Goal: Task Accomplishment & Management: Use online tool/utility

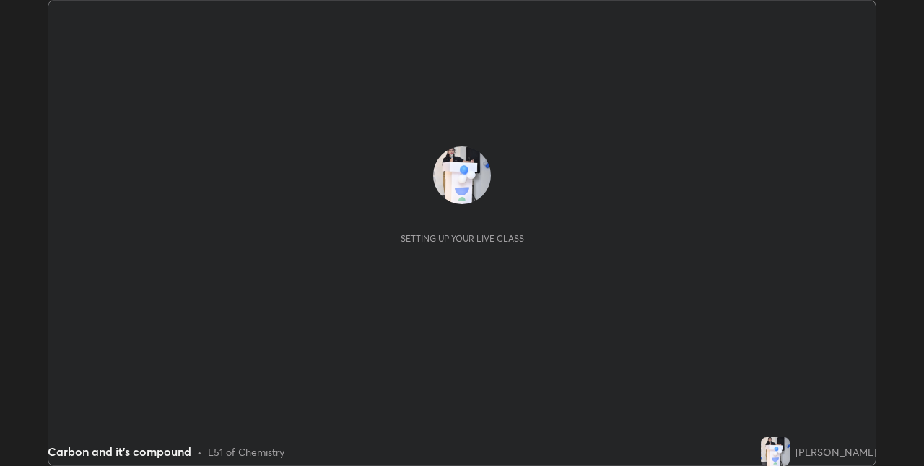
scroll to position [466, 924]
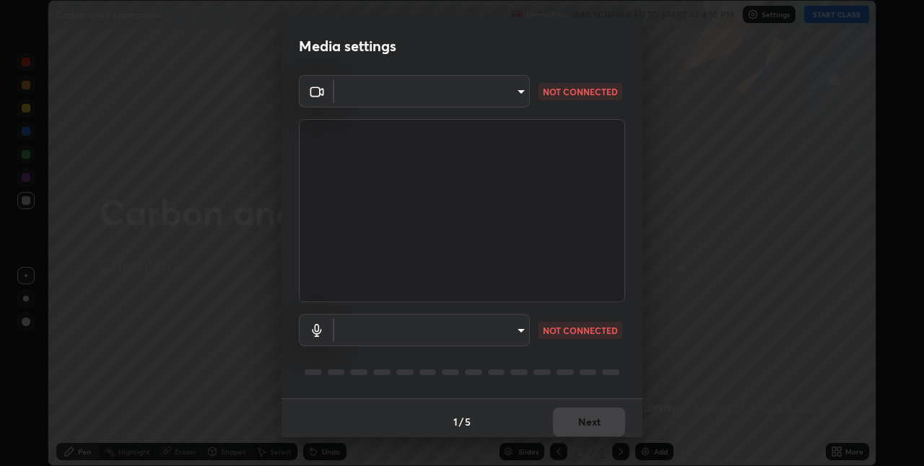
type input "17d47b9a8e6a43c8ebdd6aac700522dacaa6e58ec5f16407bca00d40e6ab781c"
type input "communications"
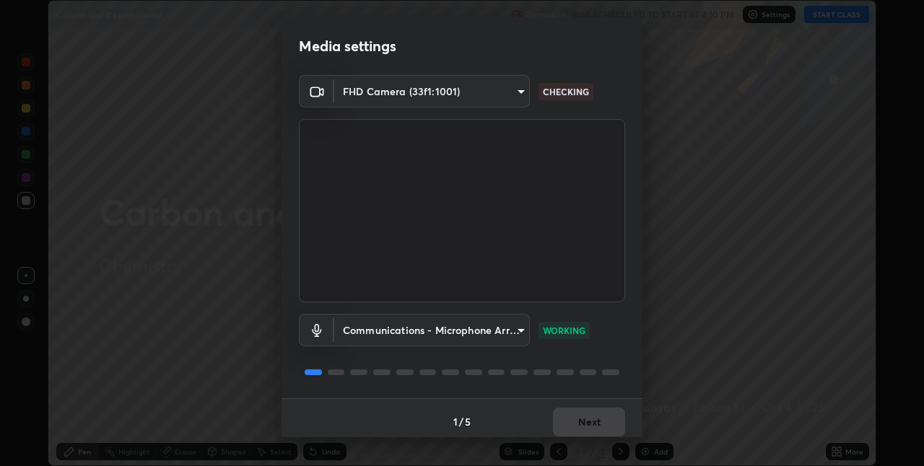
scroll to position [7, 0]
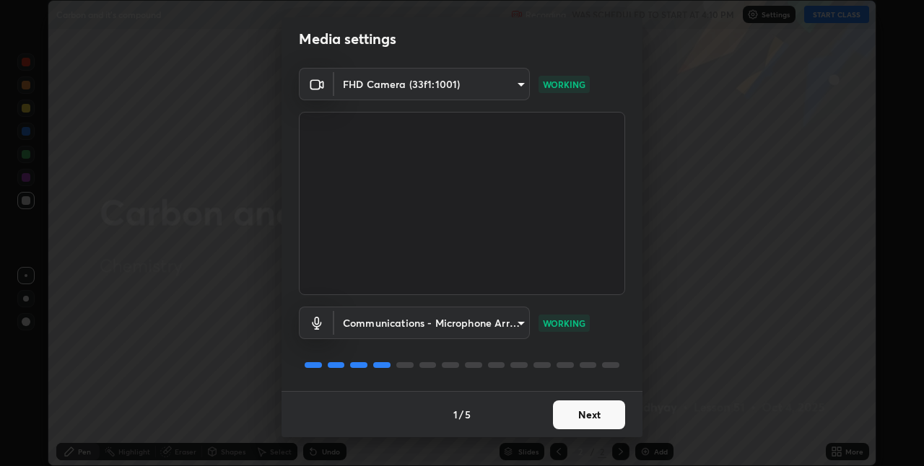
click at [604, 412] on button "Next" at bounding box center [589, 415] width 72 height 29
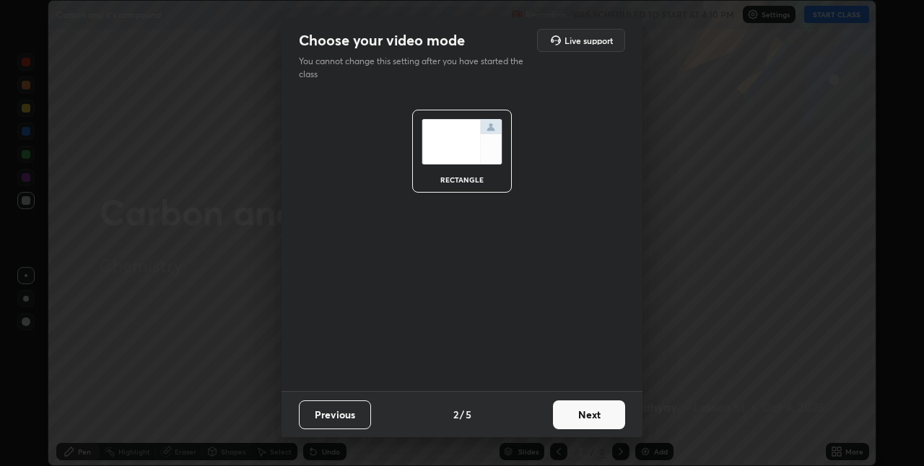
scroll to position [0, 0]
click at [601, 416] on button "Next" at bounding box center [589, 415] width 72 height 29
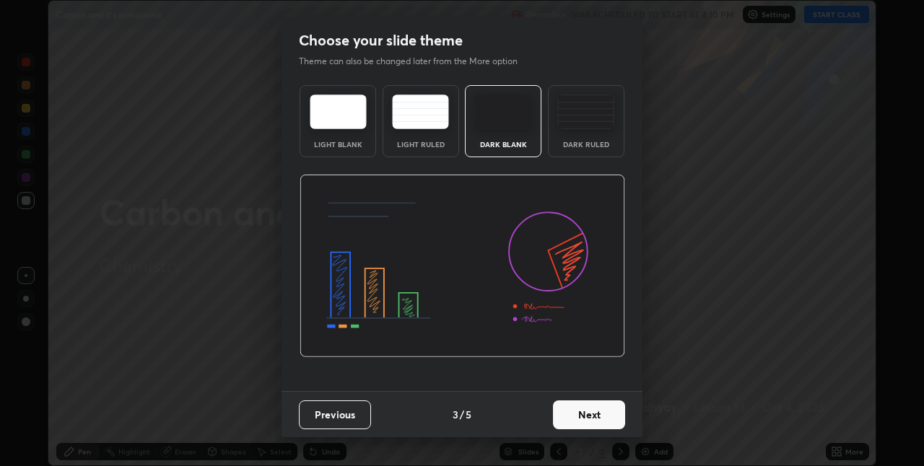
click at [604, 417] on button "Next" at bounding box center [589, 415] width 72 height 29
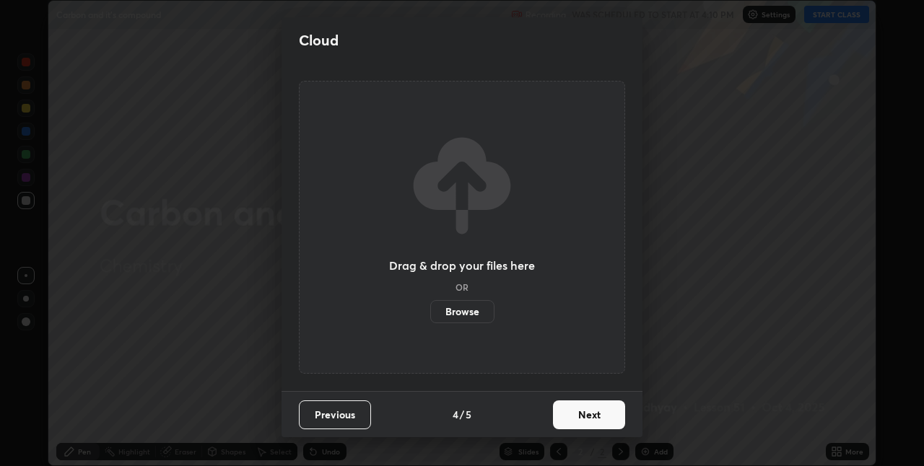
click at [598, 414] on button "Next" at bounding box center [589, 415] width 72 height 29
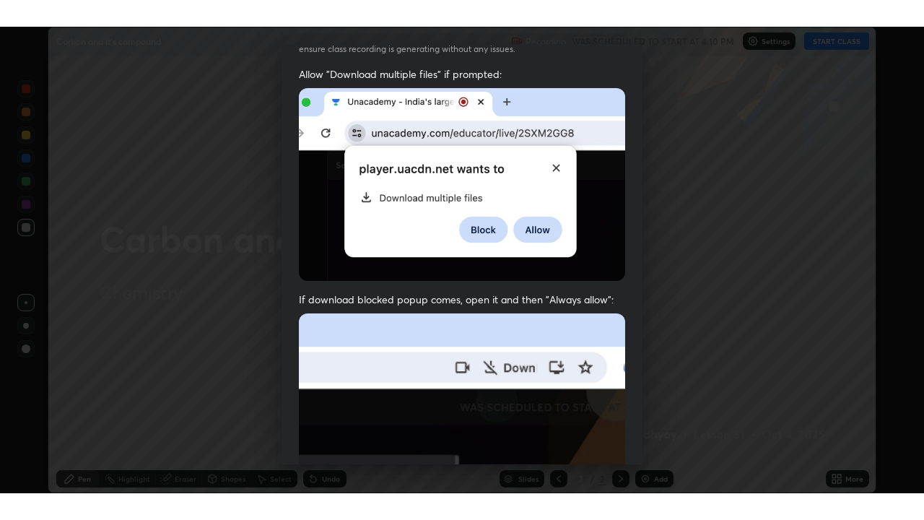
scroll to position [302, 0]
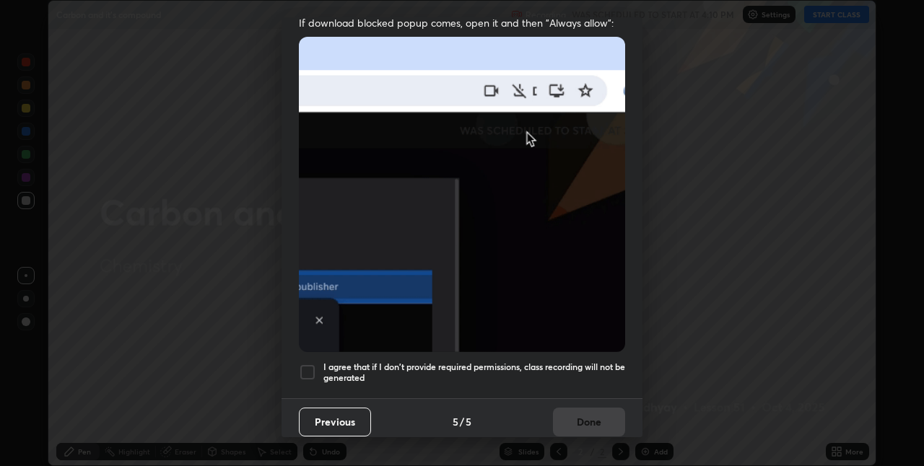
click at [313, 369] on div at bounding box center [307, 372] width 17 height 17
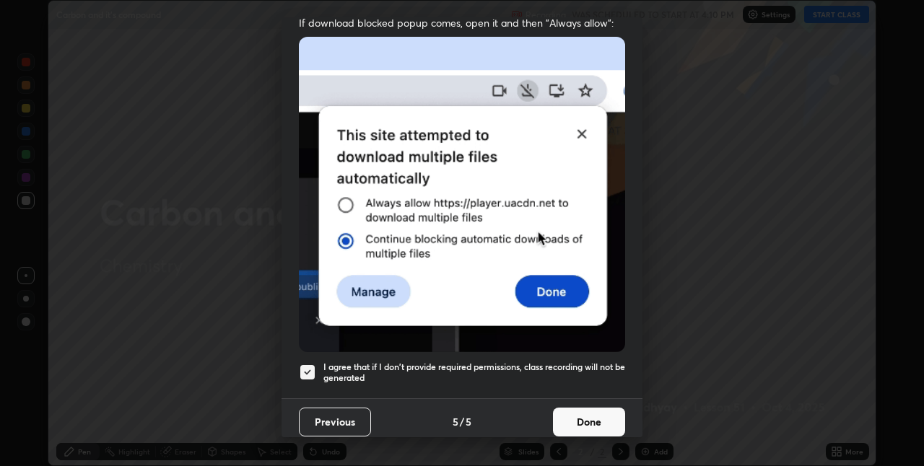
click at [583, 415] on button "Done" at bounding box center [589, 422] width 72 height 29
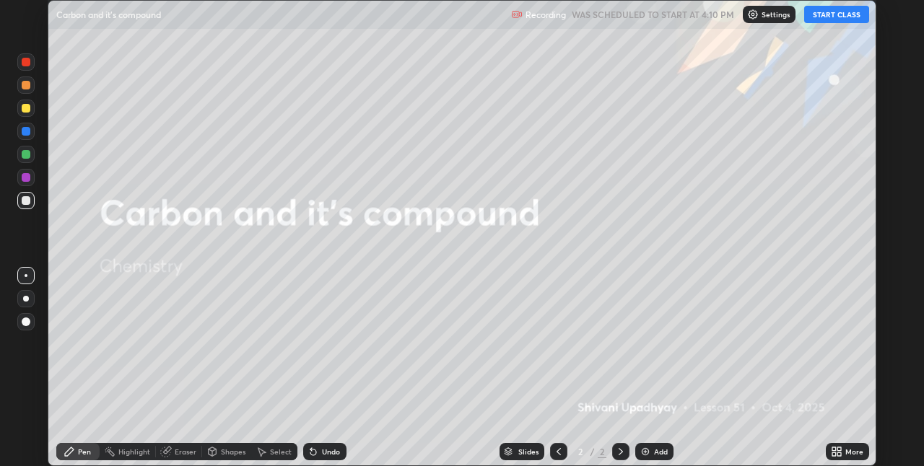
click at [834, 449] on icon at bounding box center [834, 450] width 4 height 4
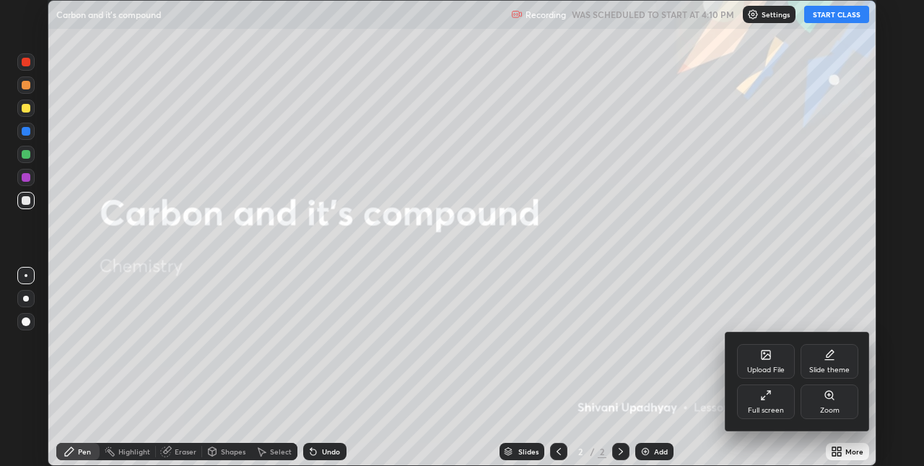
click at [760, 404] on div "Full screen" at bounding box center [766, 402] width 58 height 35
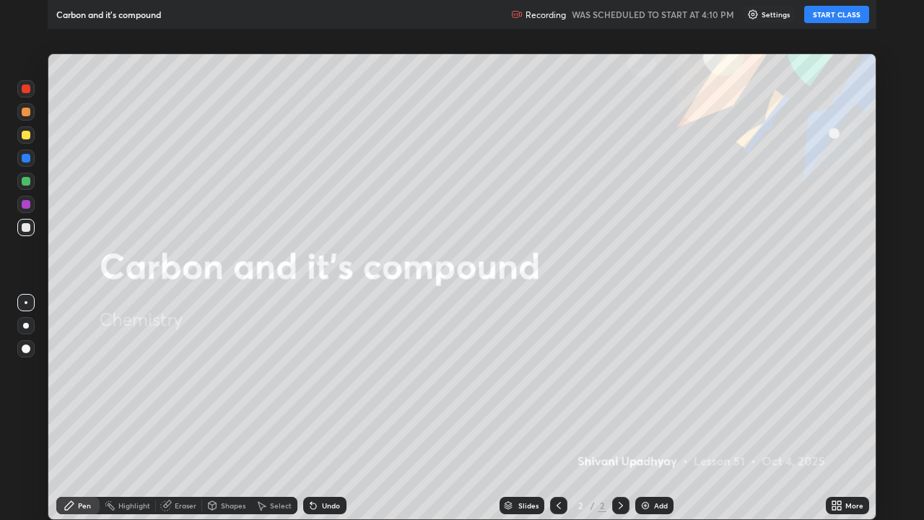
scroll to position [520, 924]
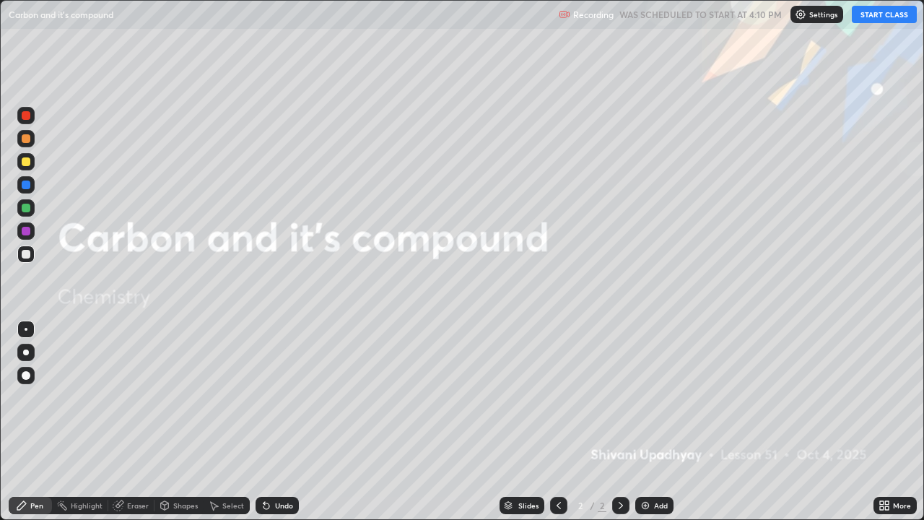
click at [882, 11] on button "START CLASS" at bounding box center [884, 14] width 65 height 17
click at [658, 466] on div "Add" at bounding box center [661, 505] width 14 height 7
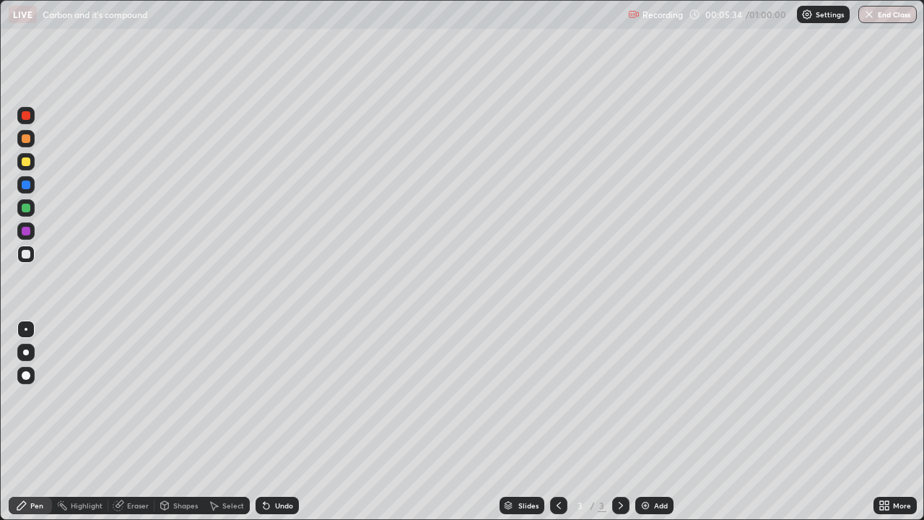
click at [655, 466] on div "Add" at bounding box center [661, 505] width 14 height 7
click at [559, 466] on icon at bounding box center [559, 506] width 12 height 12
click at [619, 466] on icon at bounding box center [621, 506] width 12 height 12
click at [649, 466] on img at bounding box center [646, 506] width 12 height 12
click at [136, 466] on div "Eraser" at bounding box center [138, 505] width 22 height 7
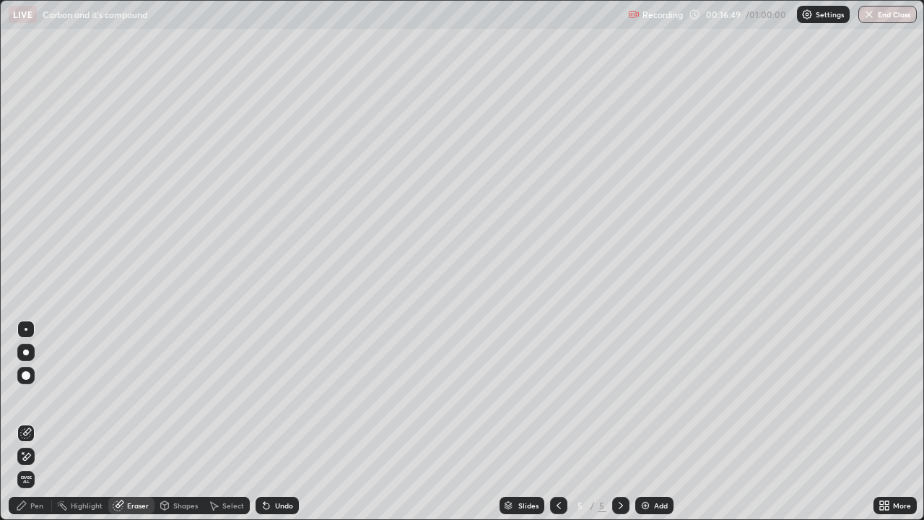
click at [32, 466] on div "Pen" at bounding box center [36, 505] width 13 height 7
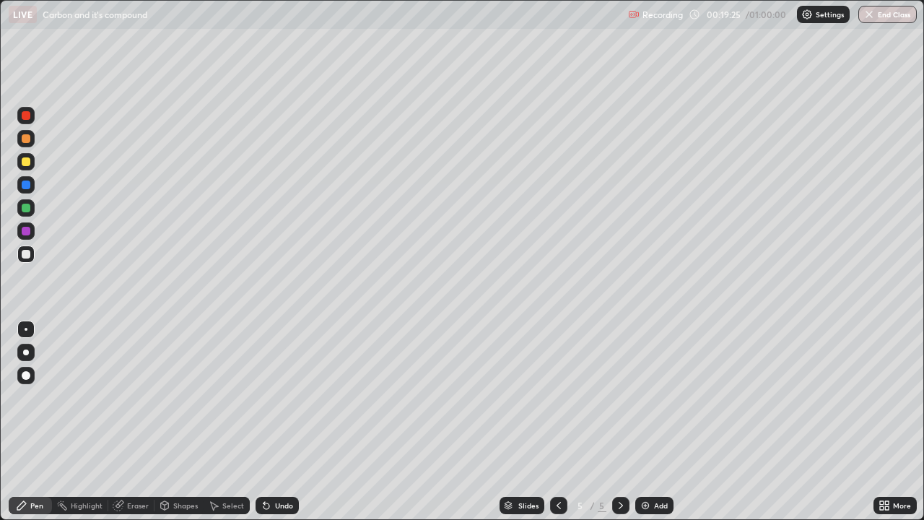
click at [655, 466] on div "Add" at bounding box center [654, 505] width 38 height 17
click at [142, 466] on div "Eraser" at bounding box center [138, 505] width 22 height 7
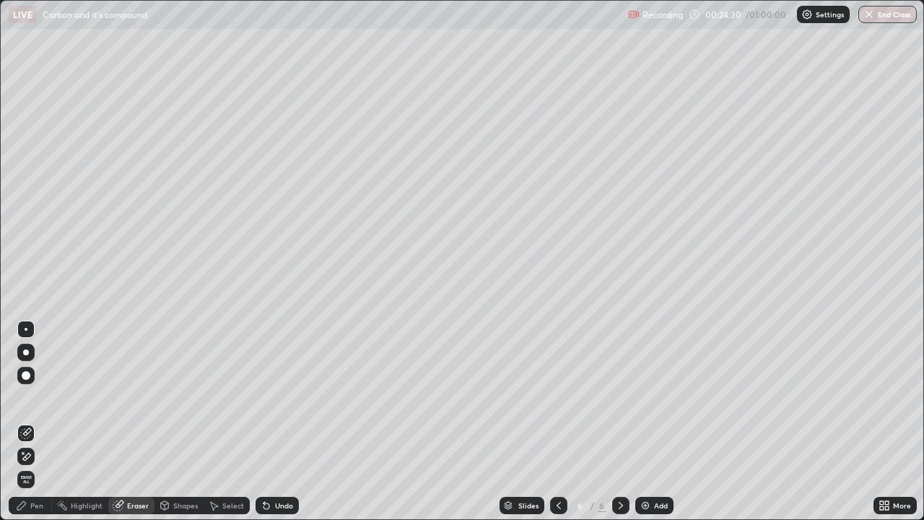
click at [650, 466] on div "Add" at bounding box center [654, 505] width 38 height 17
click at [42, 466] on div "Pen" at bounding box center [36, 505] width 13 height 7
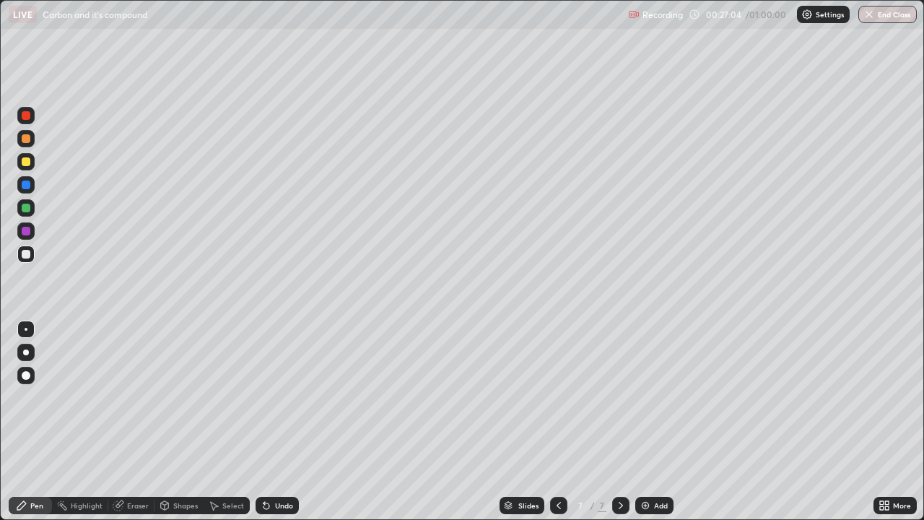
click at [464, 466] on div "Slides 7 / 7 Add" at bounding box center [586, 505] width 575 height 29
click at [860, 466] on div "Slides 7 / 7 Add" at bounding box center [586, 505] width 575 height 29
click at [858, 466] on div "Slides 7 / 7 Add" at bounding box center [586, 505] width 575 height 29
click at [136, 466] on div "Eraser" at bounding box center [138, 505] width 22 height 7
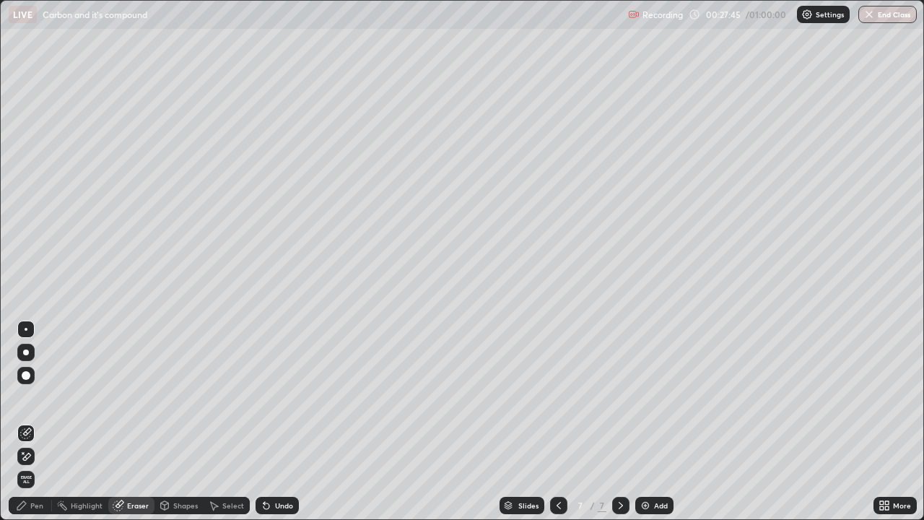
click at [29, 466] on div "Pen" at bounding box center [30, 505] width 43 height 17
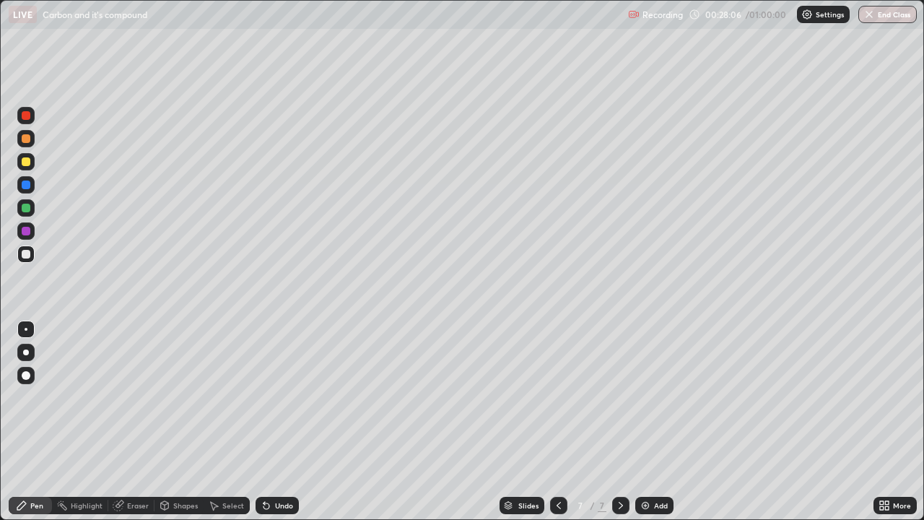
click at [121, 466] on icon at bounding box center [119, 506] width 12 height 12
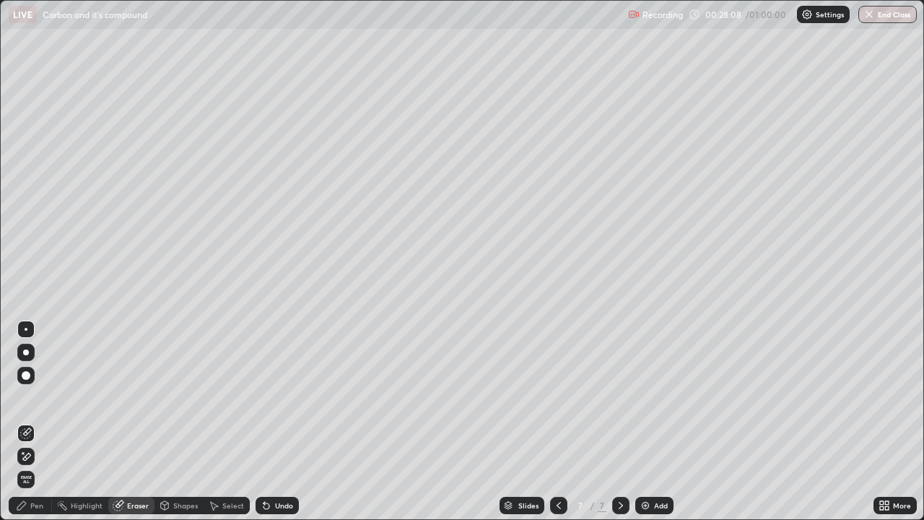
click at [26, 466] on icon at bounding box center [22, 506] width 12 height 12
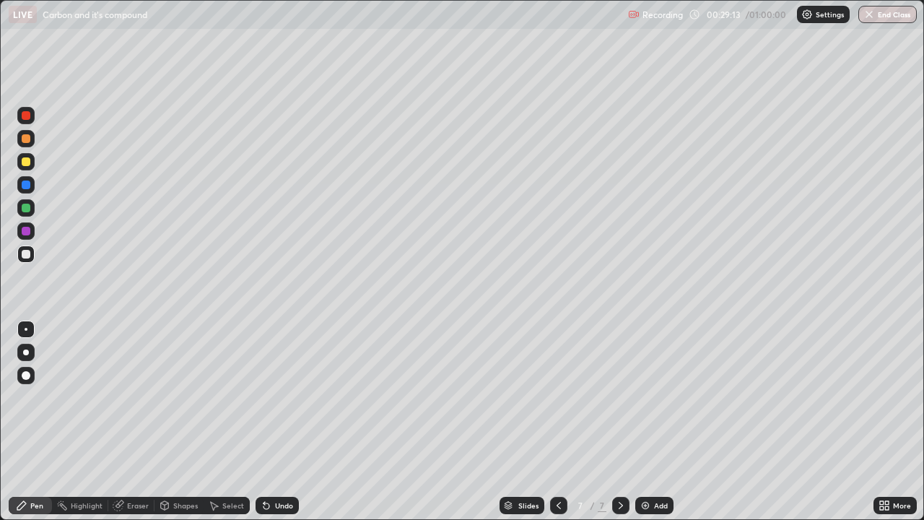
click at [26, 163] on div at bounding box center [26, 161] width 9 height 9
click at [651, 466] on div "Add" at bounding box center [654, 505] width 38 height 17
click at [558, 466] on icon at bounding box center [559, 506] width 12 height 12
click at [648, 466] on img at bounding box center [646, 506] width 12 height 12
click at [131, 466] on div "Eraser" at bounding box center [138, 505] width 22 height 7
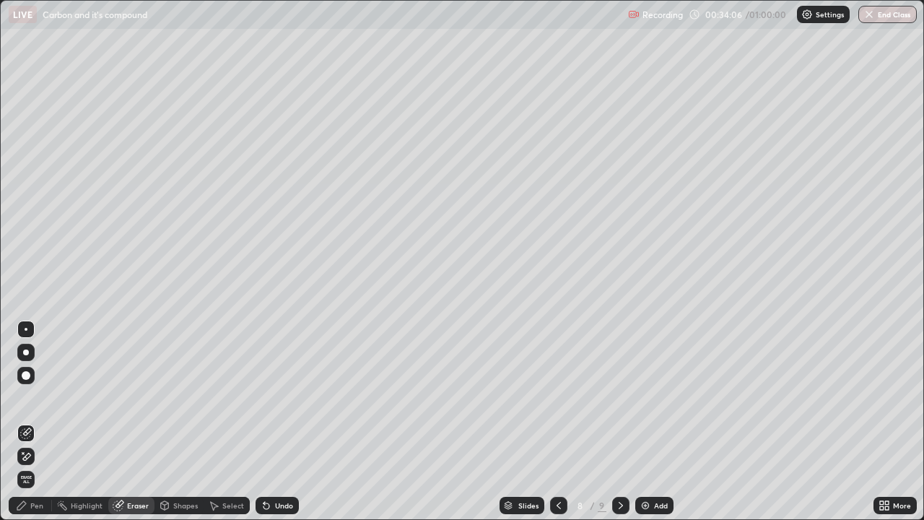
click at [26, 466] on span "Erase all" at bounding box center [26, 479] width 16 height 9
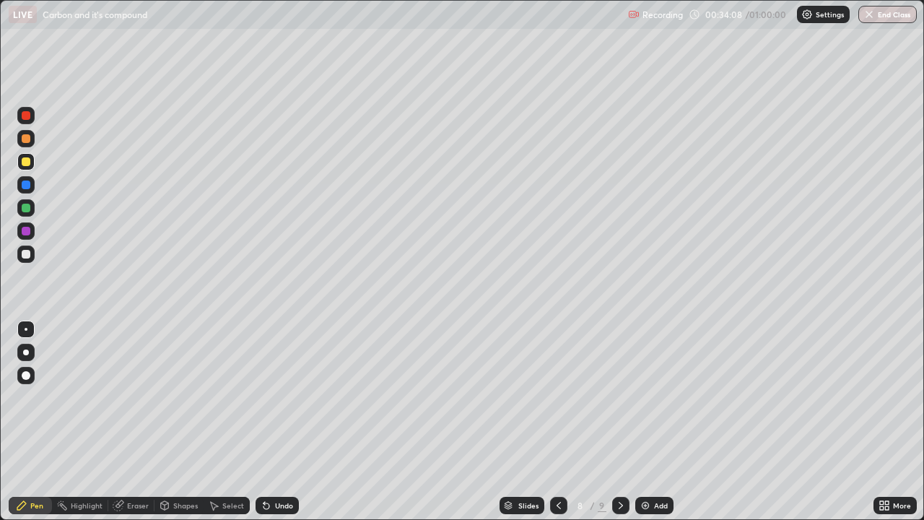
click at [276, 466] on div "Undo" at bounding box center [284, 505] width 18 height 7
click at [264, 466] on icon at bounding box center [264, 502] width 1 height 1
click at [266, 466] on icon at bounding box center [267, 506] width 6 height 6
click at [264, 466] on icon at bounding box center [267, 506] width 6 height 6
click at [267, 466] on icon at bounding box center [267, 506] width 6 height 6
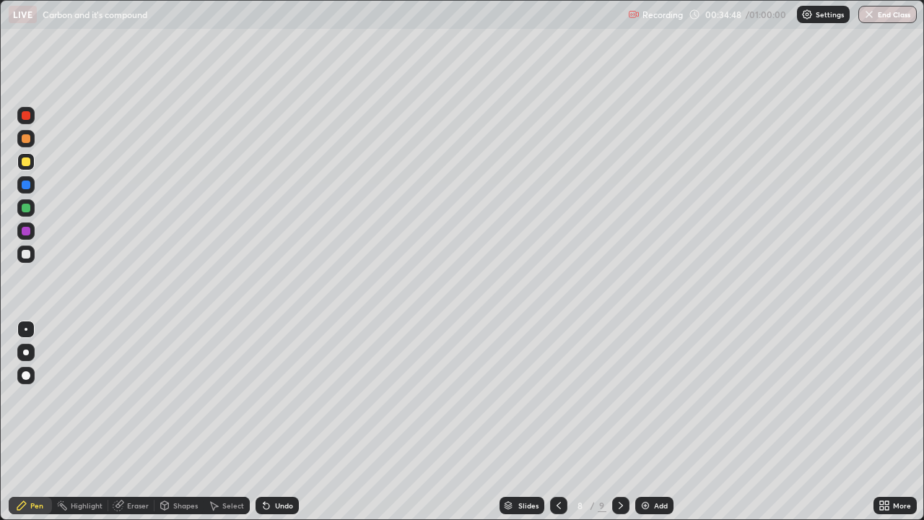
click at [29, 256] on div at bounding box center [26, 254] width 9 height 9
click at [557, 466] on icon at bounding box center [559, 506] width 12 height 12
click at [621, 466] on icon at bounding box center [621, 505] width 4 height 7
click at [643, 466] on img at bounding box center [646, 506] width 12 height 12
click at [138, 466] on div "Eraser" at bounding box center [138, 505] width 22 height 7
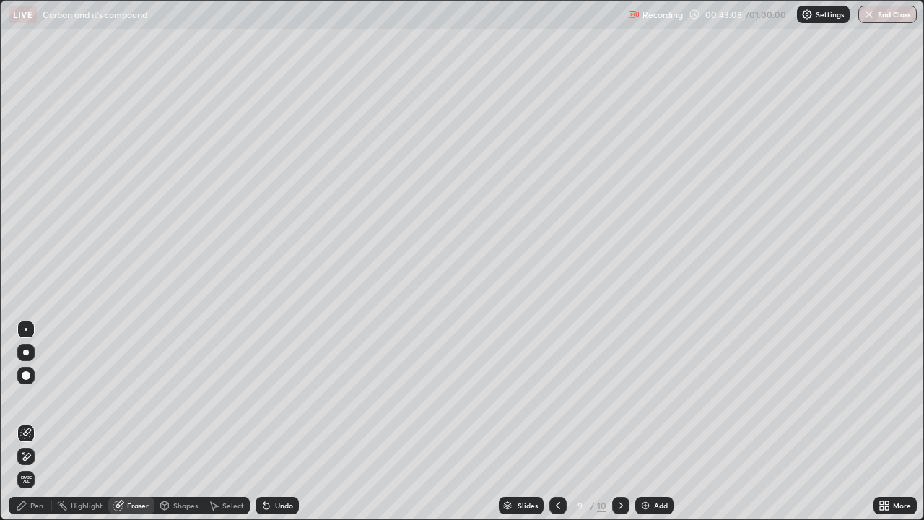
click at [33, 466] on div "Pen" at bounding box center [36, 505] width 13 height 7
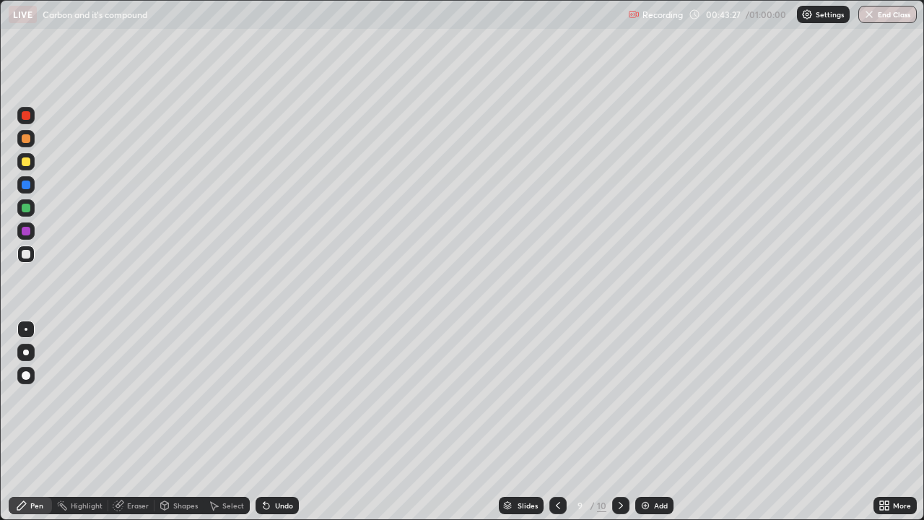
click at [27, 167] on div at bounding box center [25, 161] width 17 height 17
click at [557, 466] on icon at bounding box center [558, 506] width 12 height 12
click at [553, 466] on div at bounding box center [557, 505] width 17 height 29
click at [621, 466] on icon at bounding box center [621, 506] width 12 height 12
click at [619, 466] on icon at bounding box center [621, 506] width 12 height 12
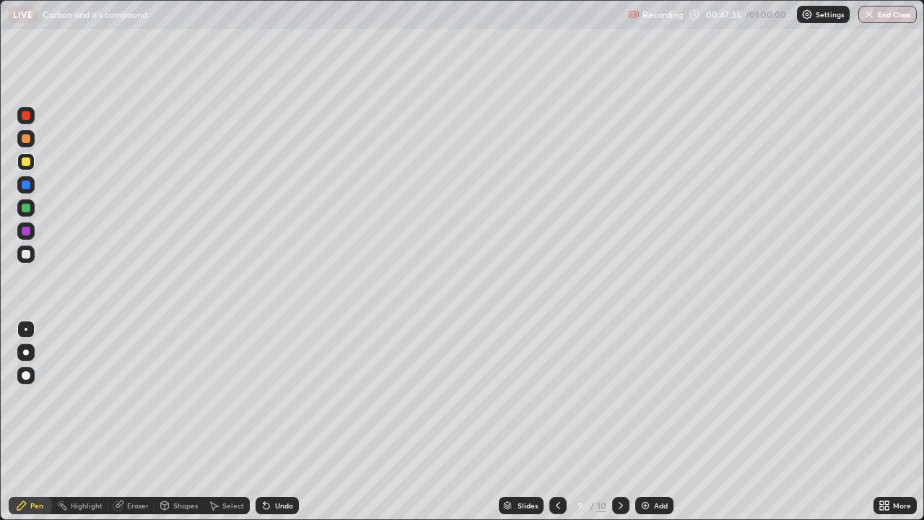
click at [651, 466] on div "Add" at bounding box center [654, 505] width 38 height 17
click at [144, 466] on div "Eraser" at bounding box center [138, 505] width 22 height 7
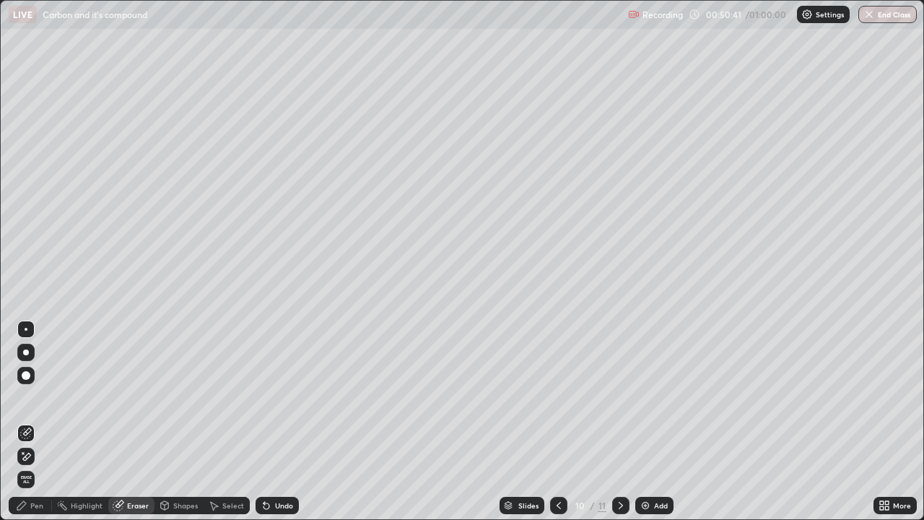
click at [31, 466] on div "Pen" at bounding box center [36, 505] width 13 height 7
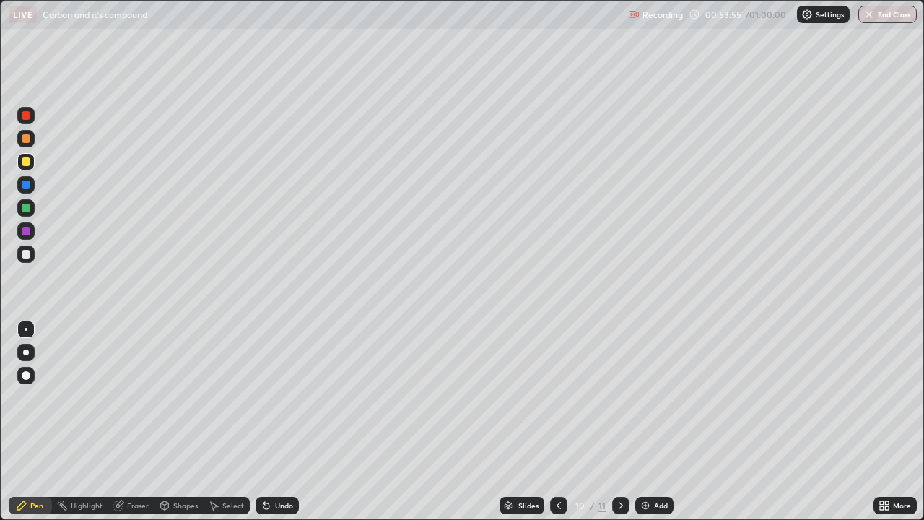
click at [890, 12] on button "End Class" at bounding box center [887, 14] width 58 height 17
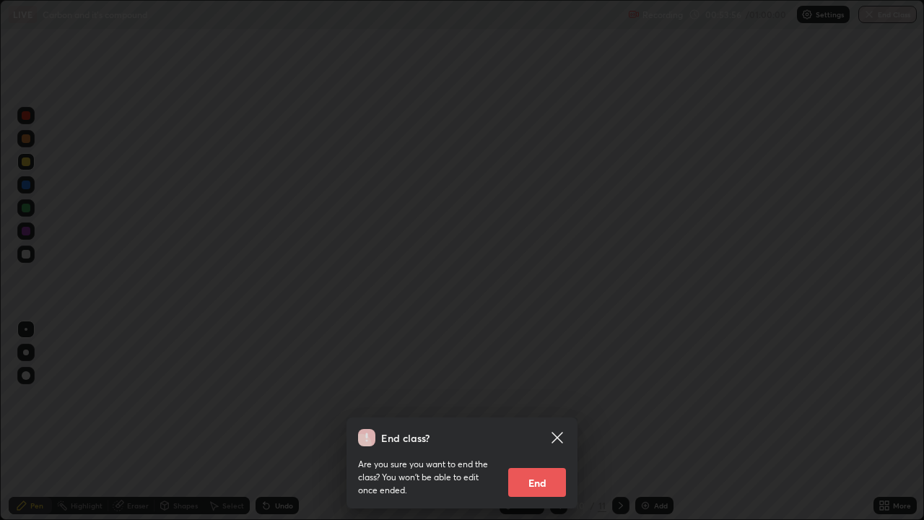
click at [536, 466] on button "End" at bounding box center [537, 482] width 58 height 29
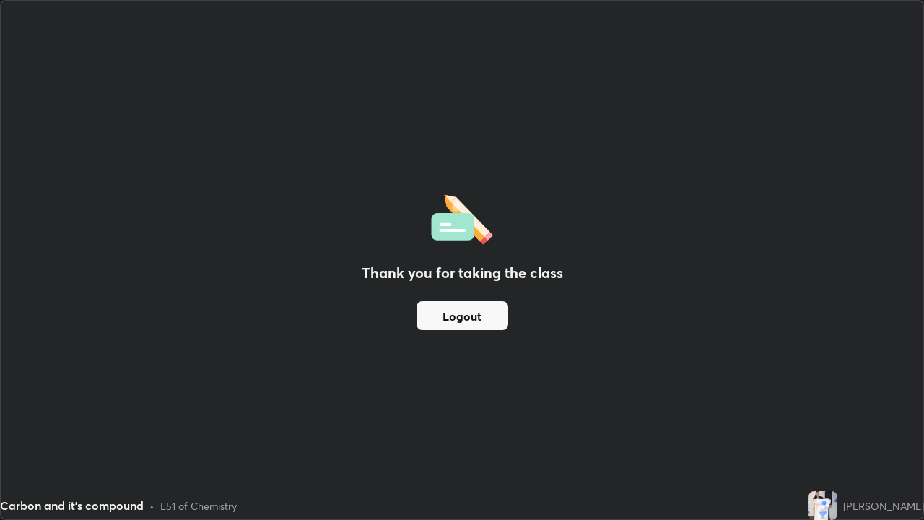
click at [466, 324] on button "Logout" at bounding box center [463, 315] width 92 height 29
click at [472, 313] on button "Logout" at bounding box center [463, 315] width 92 height 29
click at [484, 321] on button "Logout" at bounding box center [463, 315] width 92 height 29
click at [479, 323] on button "Logout" at bounding box center [463, 315] width 92 height 29
click at [479, 321] on button "Logout" at bounding box center [463, 315] width 92 height 29
